Goal: Use online tool/utility

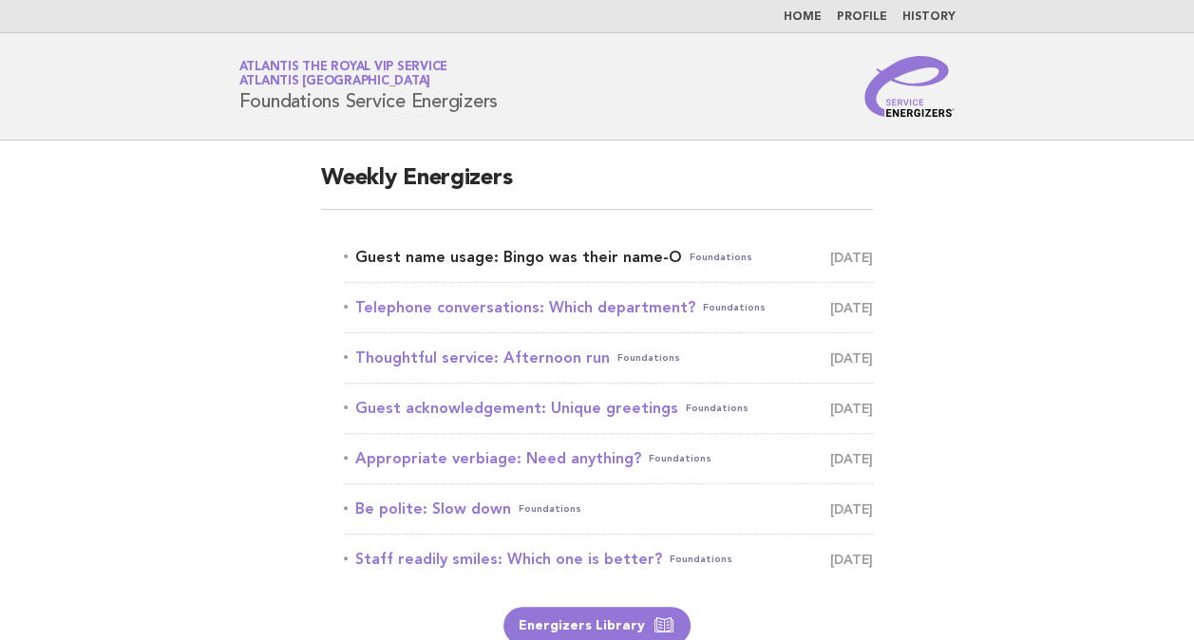
click at [591, 257] on link "Guest name usage: Bingo was their name-O Foundations October 12" at bounding box center [608, 257] width 529 height 27
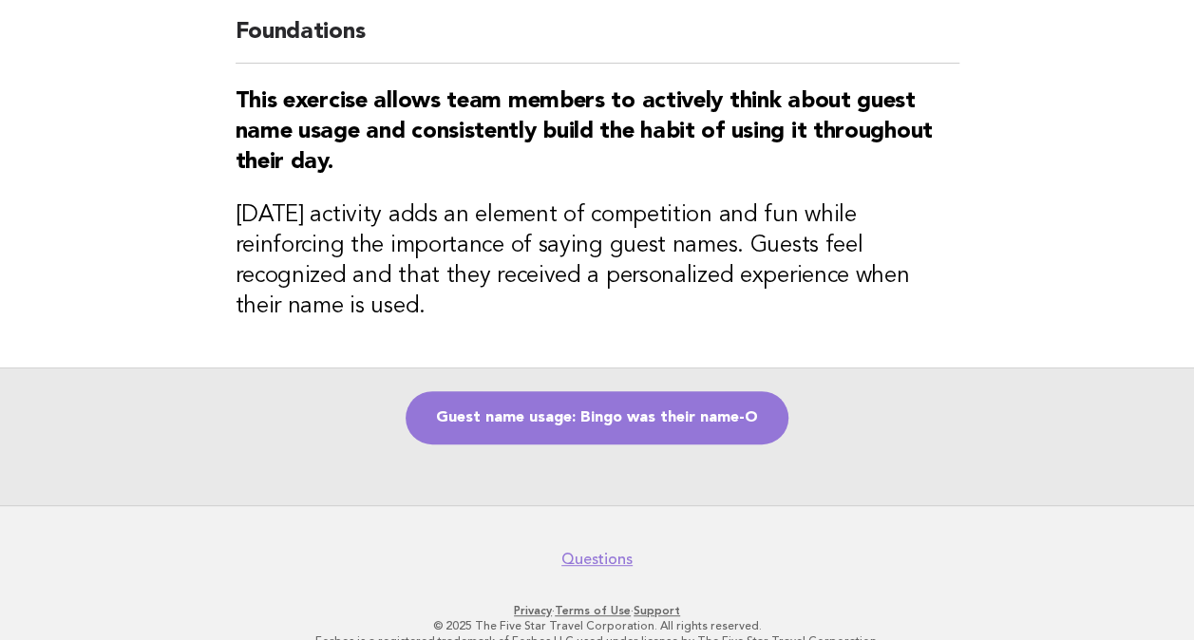
scroll to position [146, 0]
click at [670, 396] on link "Guest name usage: Bingo was their name-O" at bounding box center [596, 417] width 383 height 53
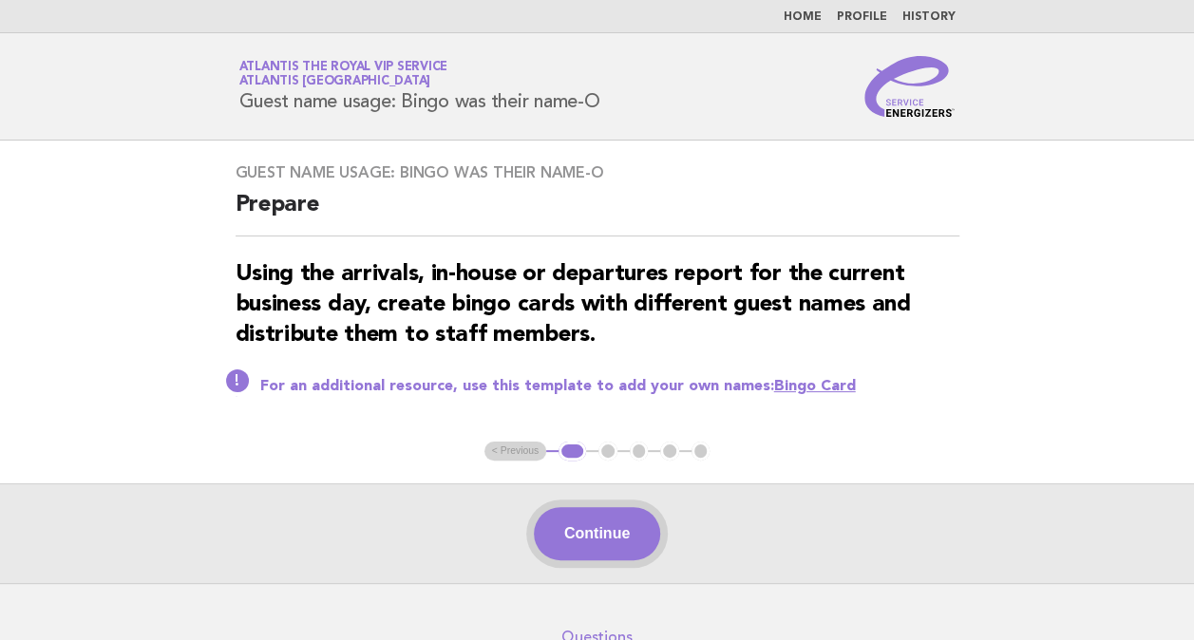
click at [593, 524] on button "Continue" at bounding box center [597, 533] width 126 height 53
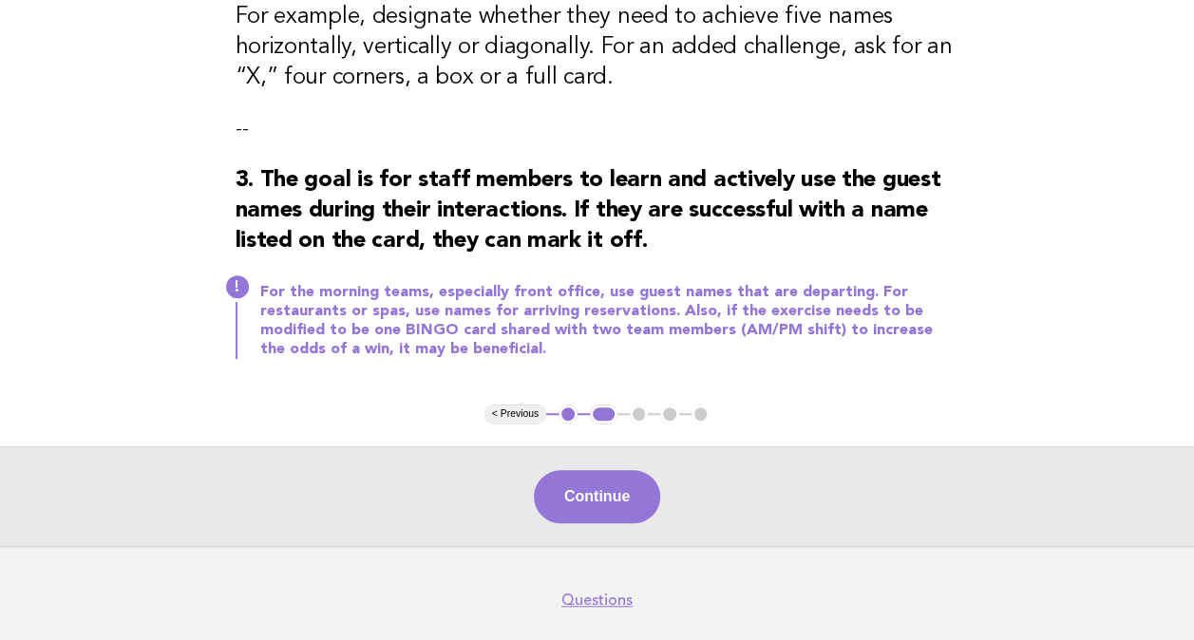
scroll to position [475, 0]
drag, startPoint x: 649, startPoint y: 524, endPoint x: 634, endPoint y: 507, distance: 22.9
click at [634, 507] on div "Continue" at bounding box center [597, 495] width 1194 height 100
click at [634, 507] on button "Continue" at bounding box center [597, 495] width 126 height 53
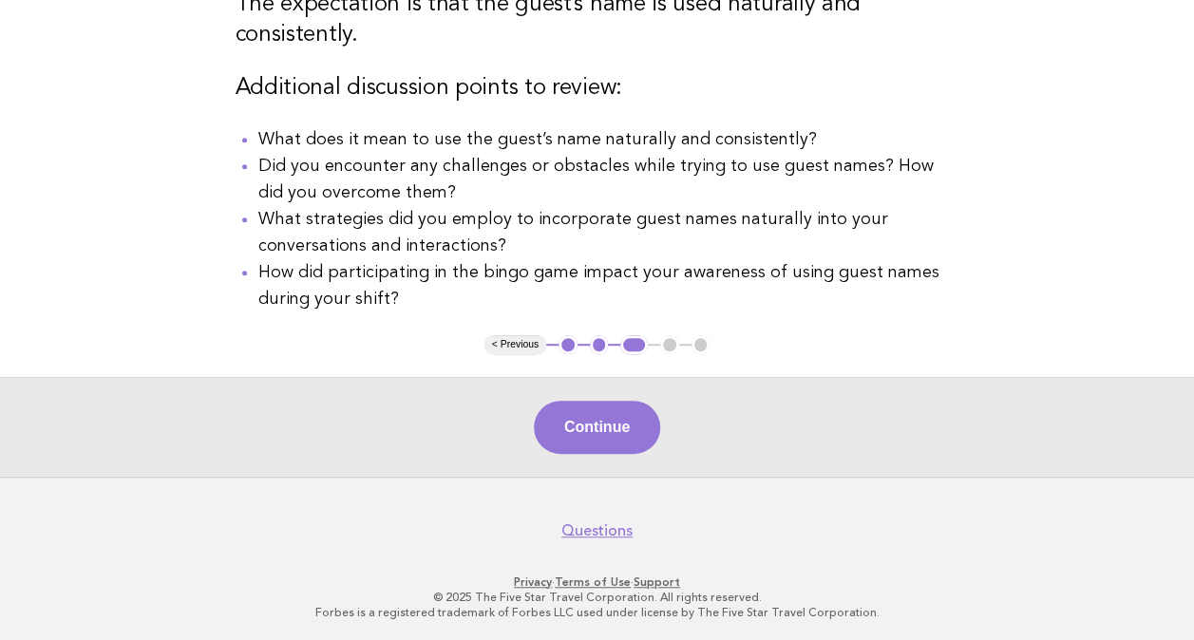
scroll to position [359, 0]
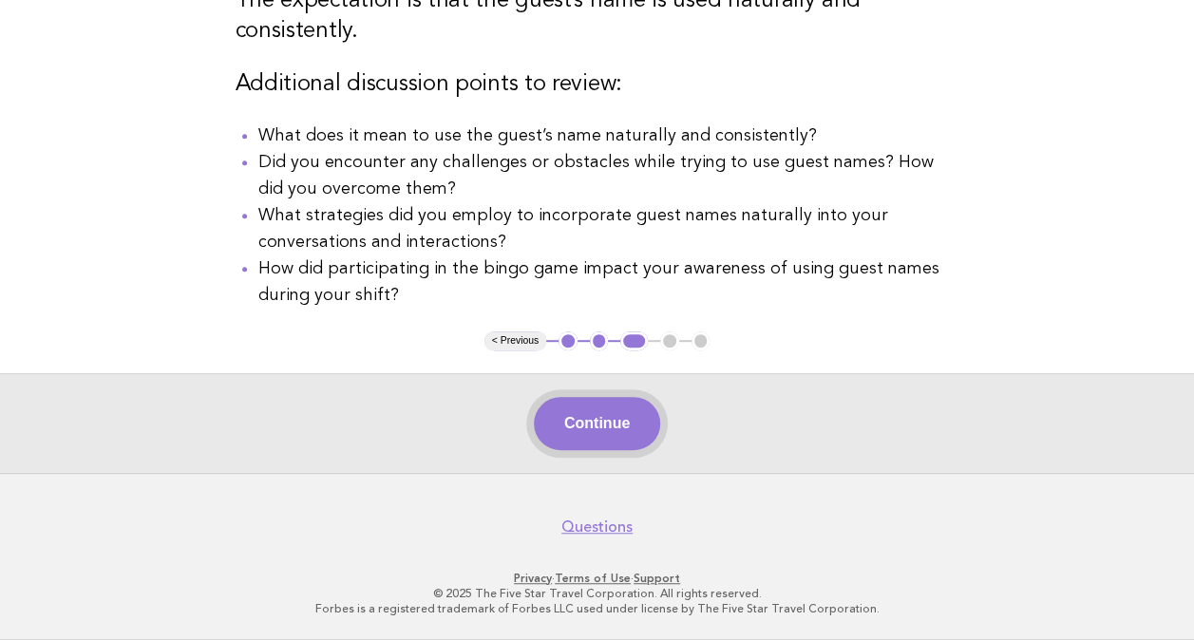
click at [617, 410] on button "Continue" at bounding box center [597, 423] width 126 height 53
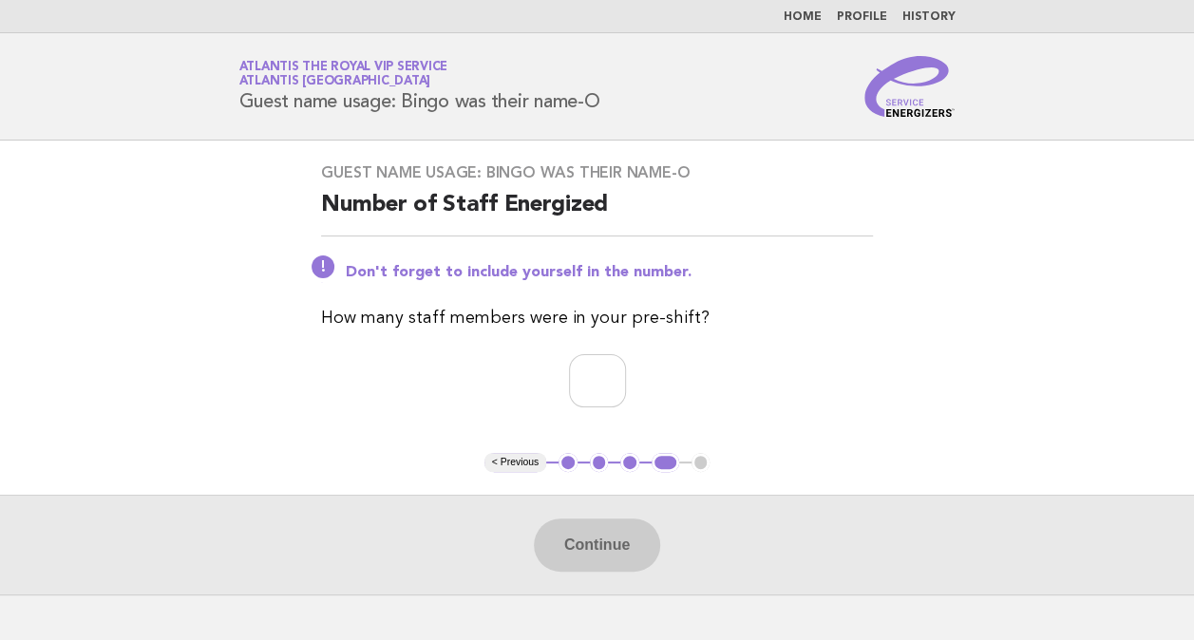
scroll to position [101, 0]
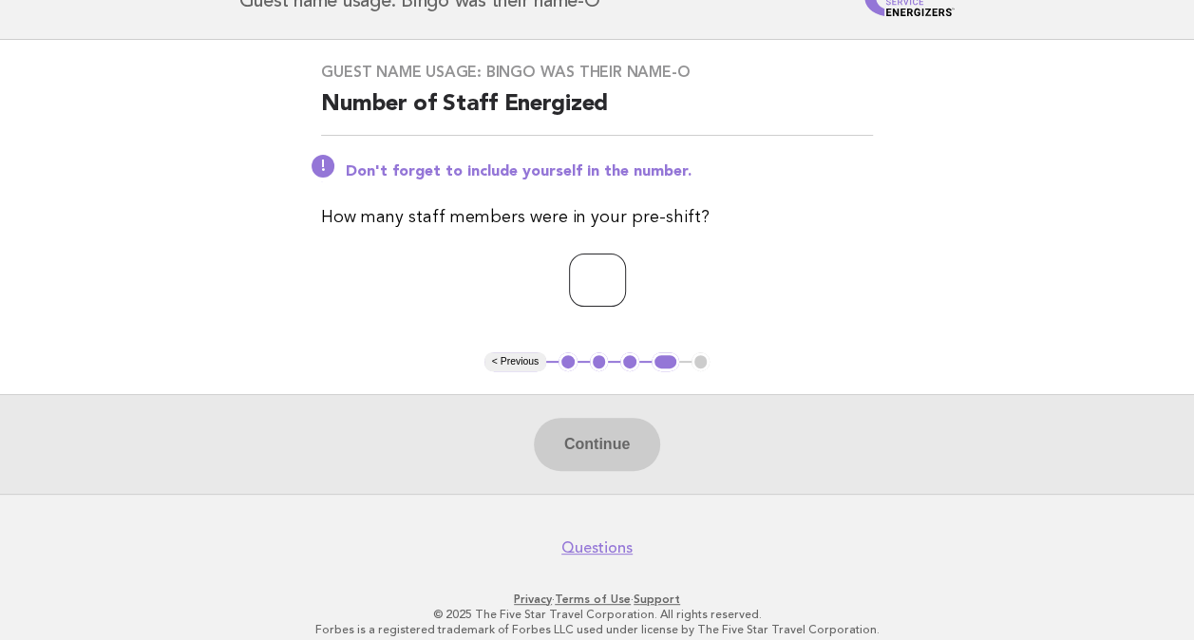
click at [594, 281] on input "number" at bounding box center [597, 280] width 57 height 53
click at [569, 291] on input "number" at bounding box center [597, 280] width 57 height 53
type input "*"
click at [611, 446] on button "Continue" at bounding box center [597, 444] width 126 height 53
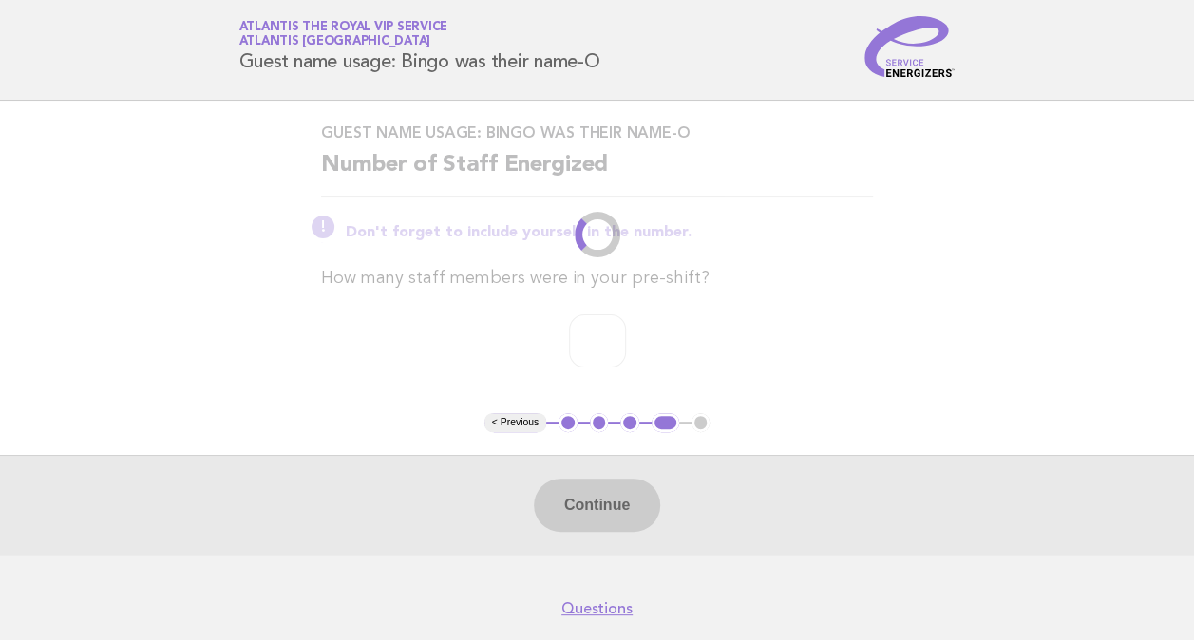
scroll to position [0, 0]
